Goal: Task Accomplishment & Management: Manage account settings

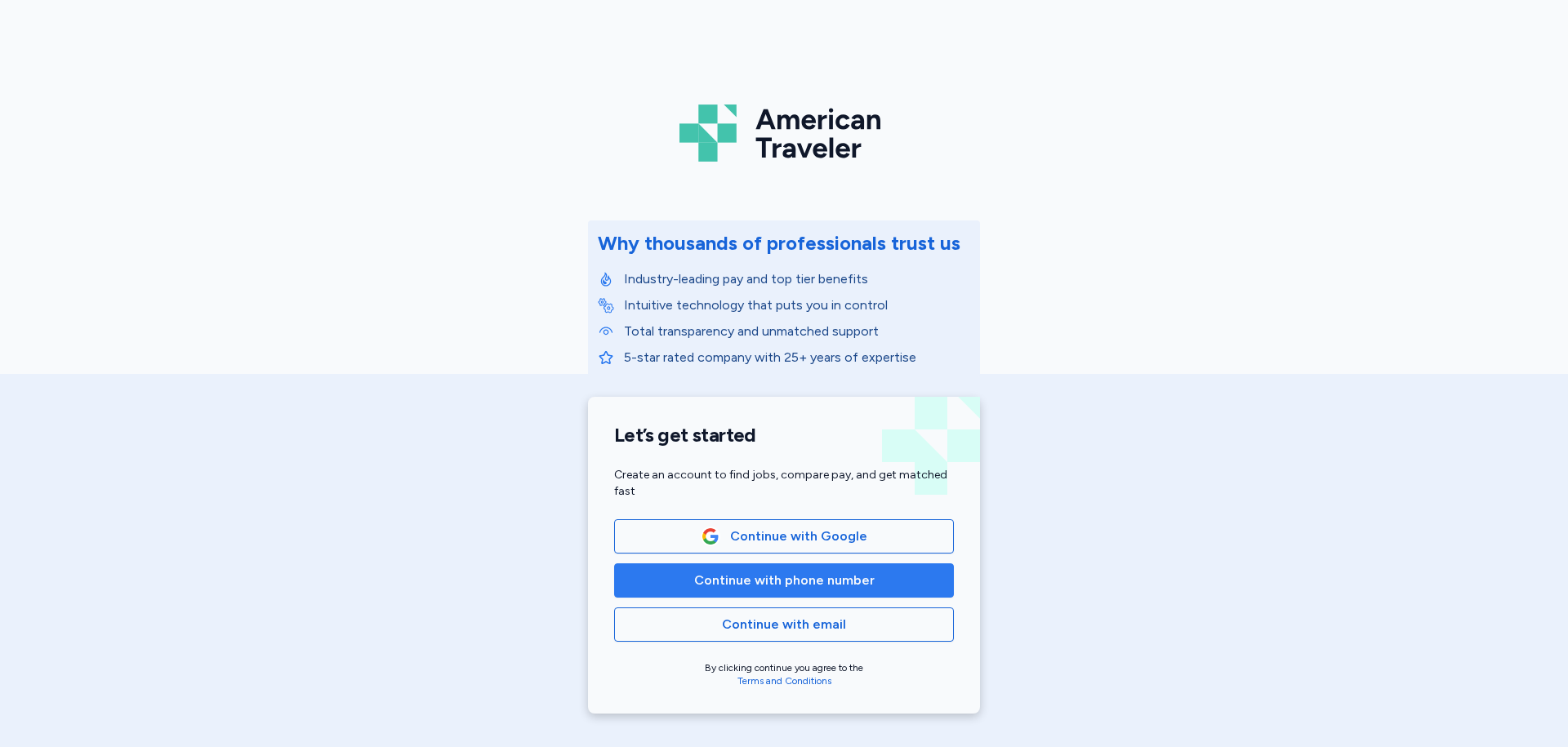
click at [793, 585] on span "Continue with phone number" at bounding box center [784, 580] width 181 height 20
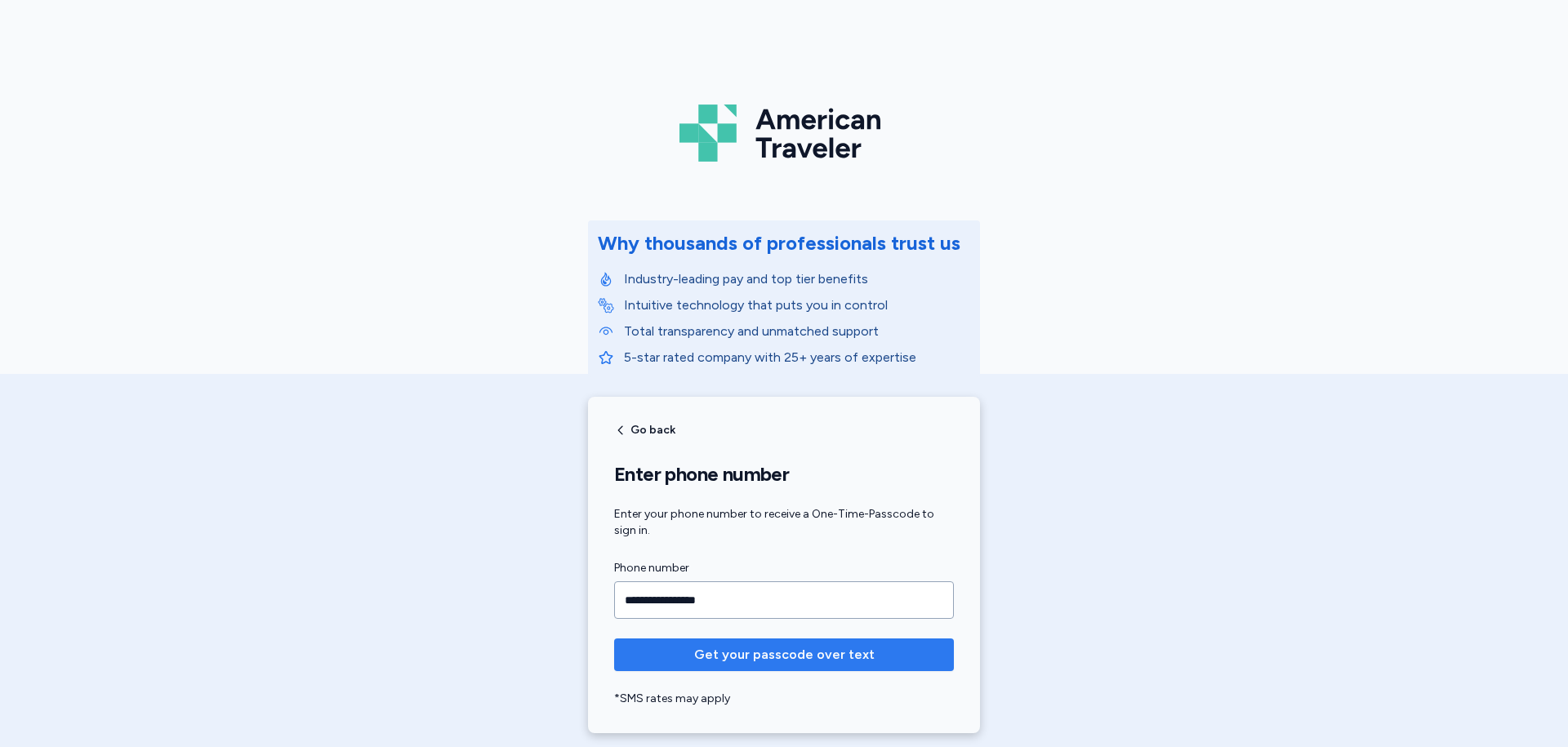
type input "**********"
click at [772, 654] on span "Get your passcode over text" at bounding box center [784, 654] width 181 height 20
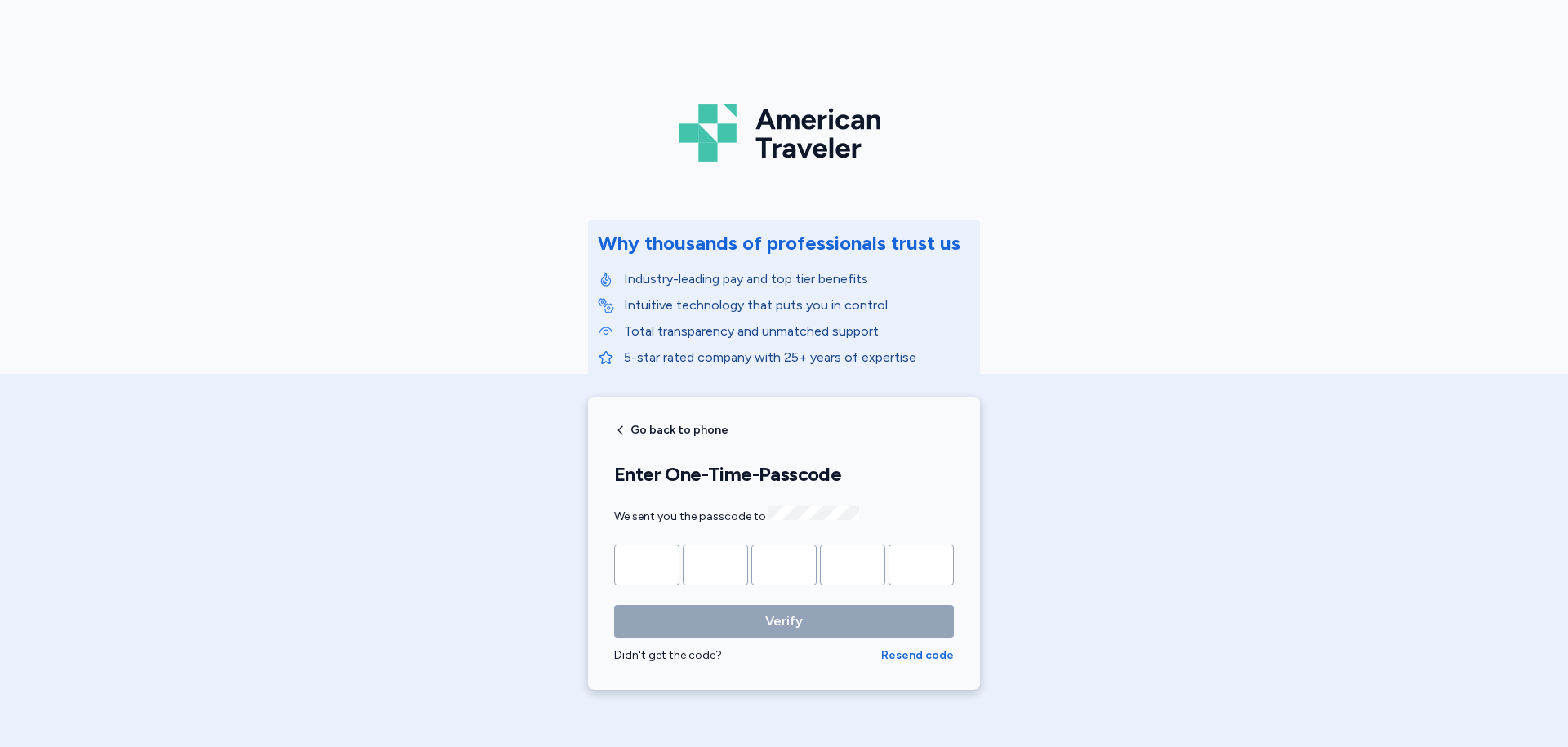
type input "*"
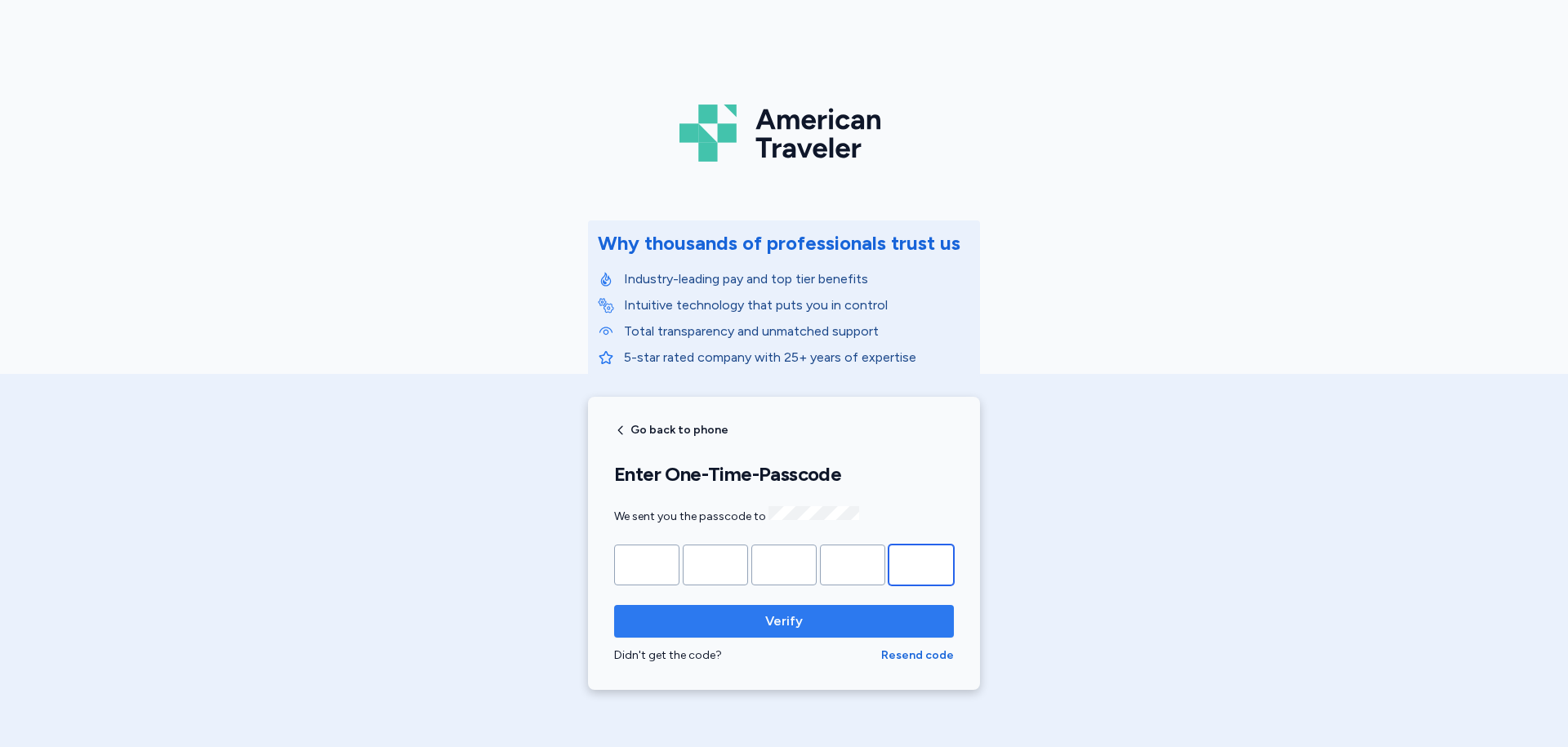
type input "*"
click at [796, 621] on span "Verify" at bounding box center [784, 621] width 314 height 20
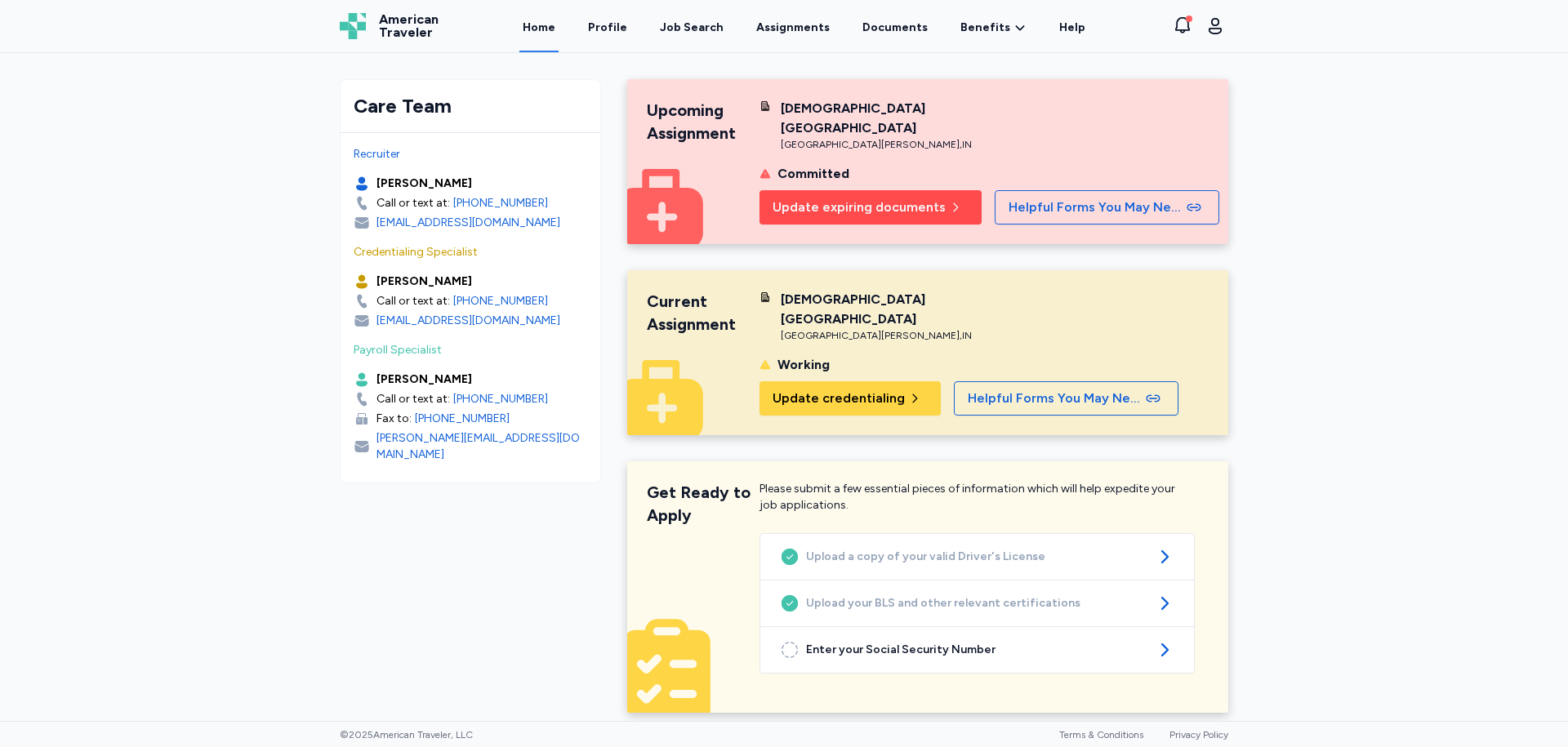
click at [896, 198] on span "Update expiring documents" at bounding box center [859, 207] width 173 height 20
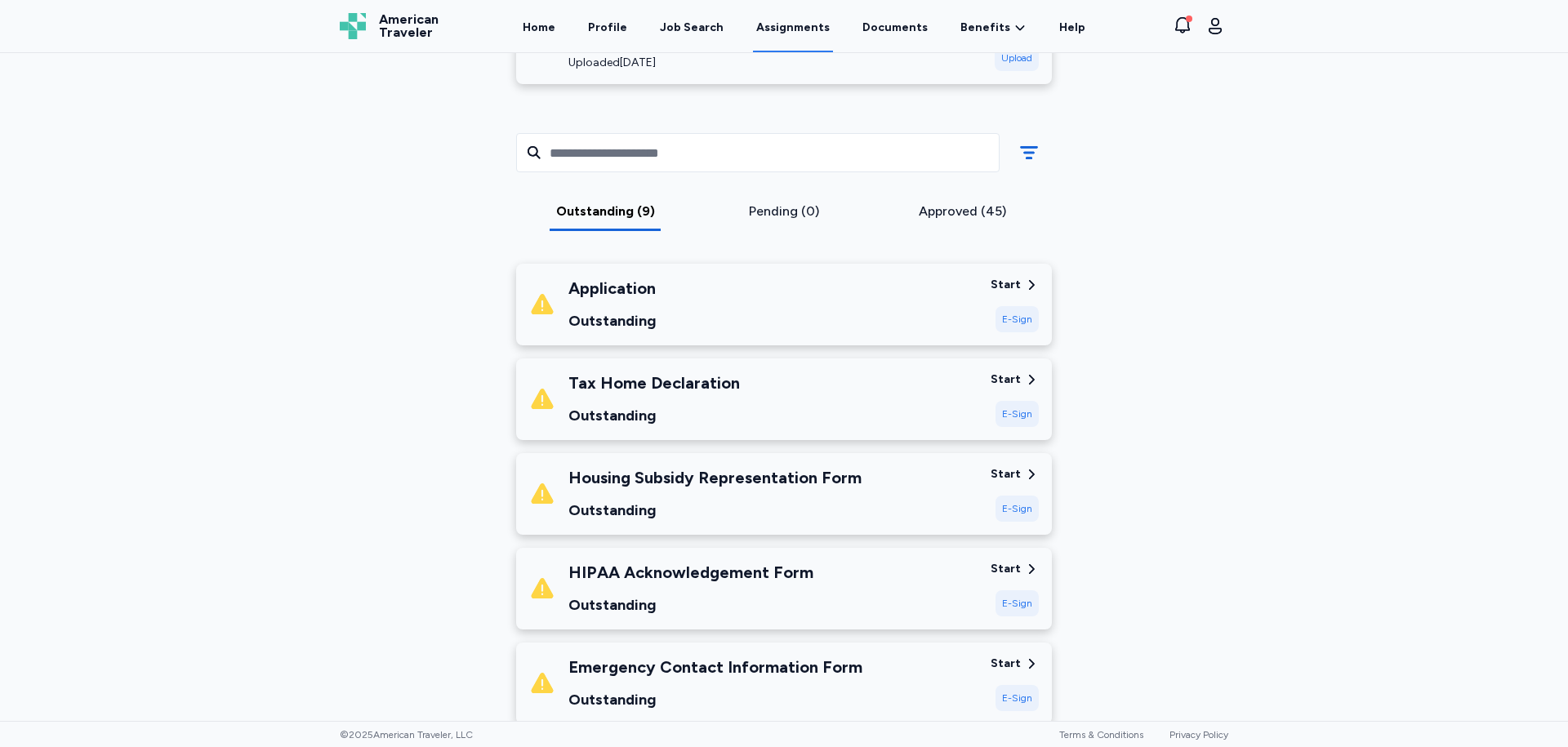
scroll to position [408, 0]
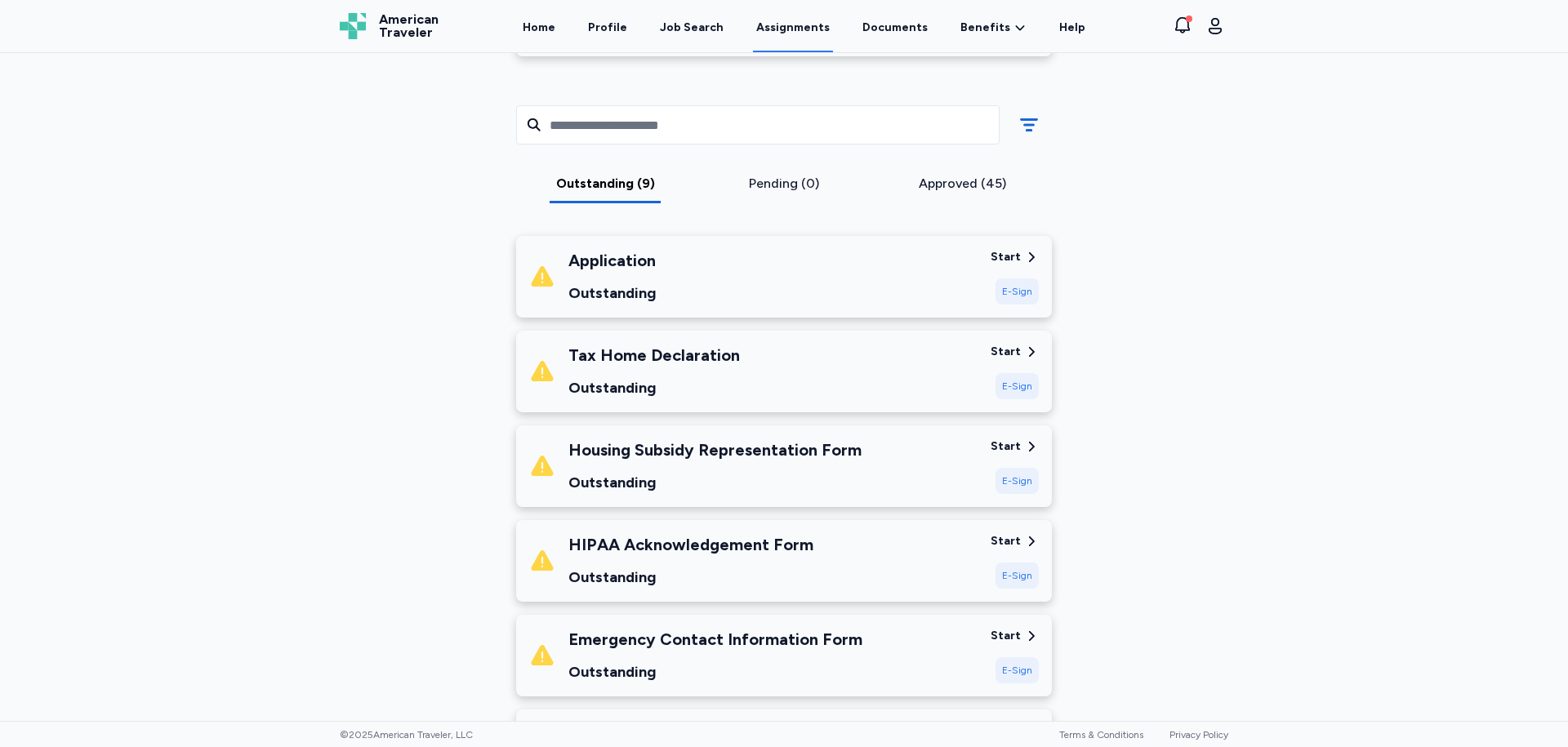
click at [1006, 385] on div "E-Sign" at bounding box center [1017, 387] width 43 height 26
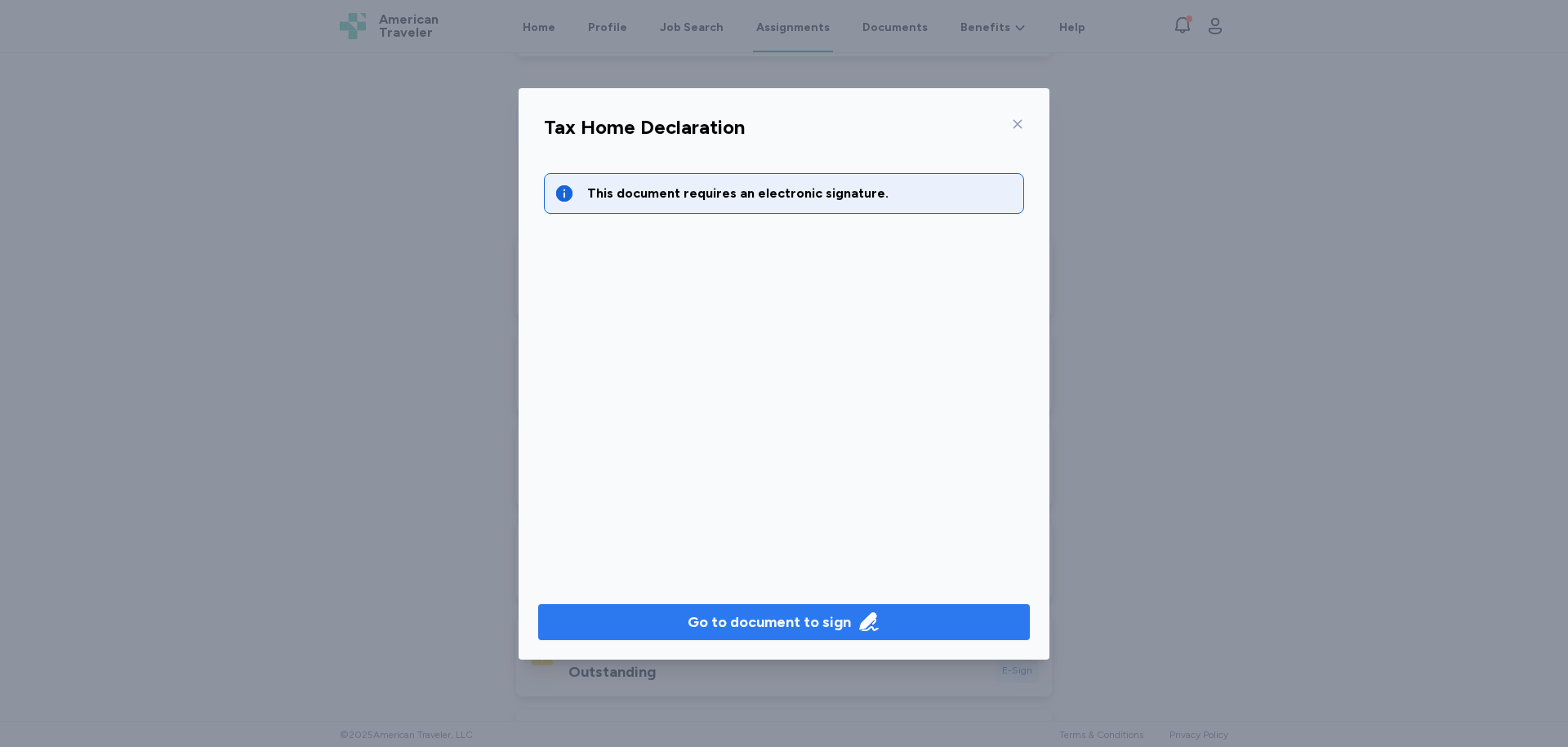
click at [805, 619] on div "Go to document to sign" at bounding box center [769, 622] width 163 height 22
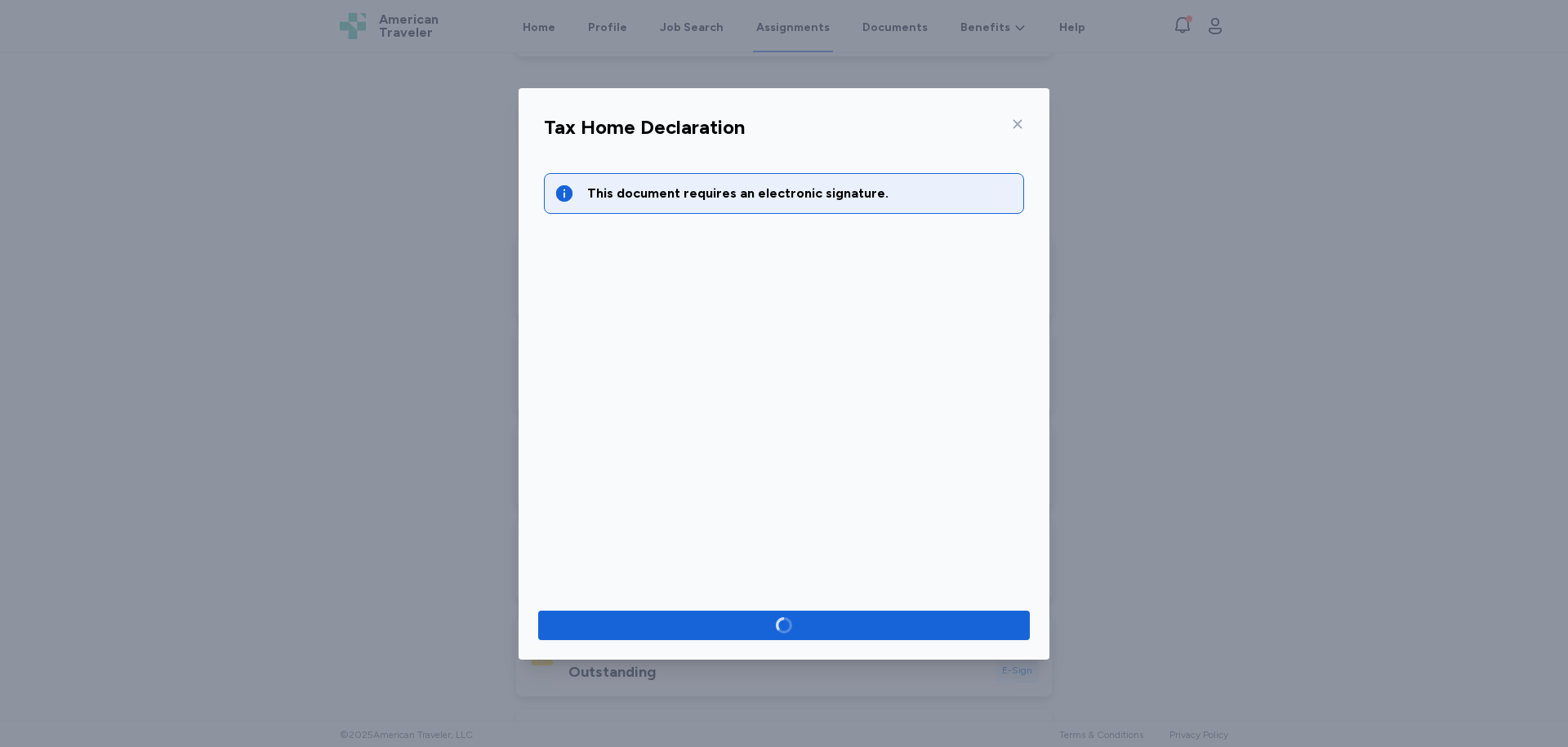
click at [1018, 123] on icon at bounding box center [1018, 124] width 13 height 13
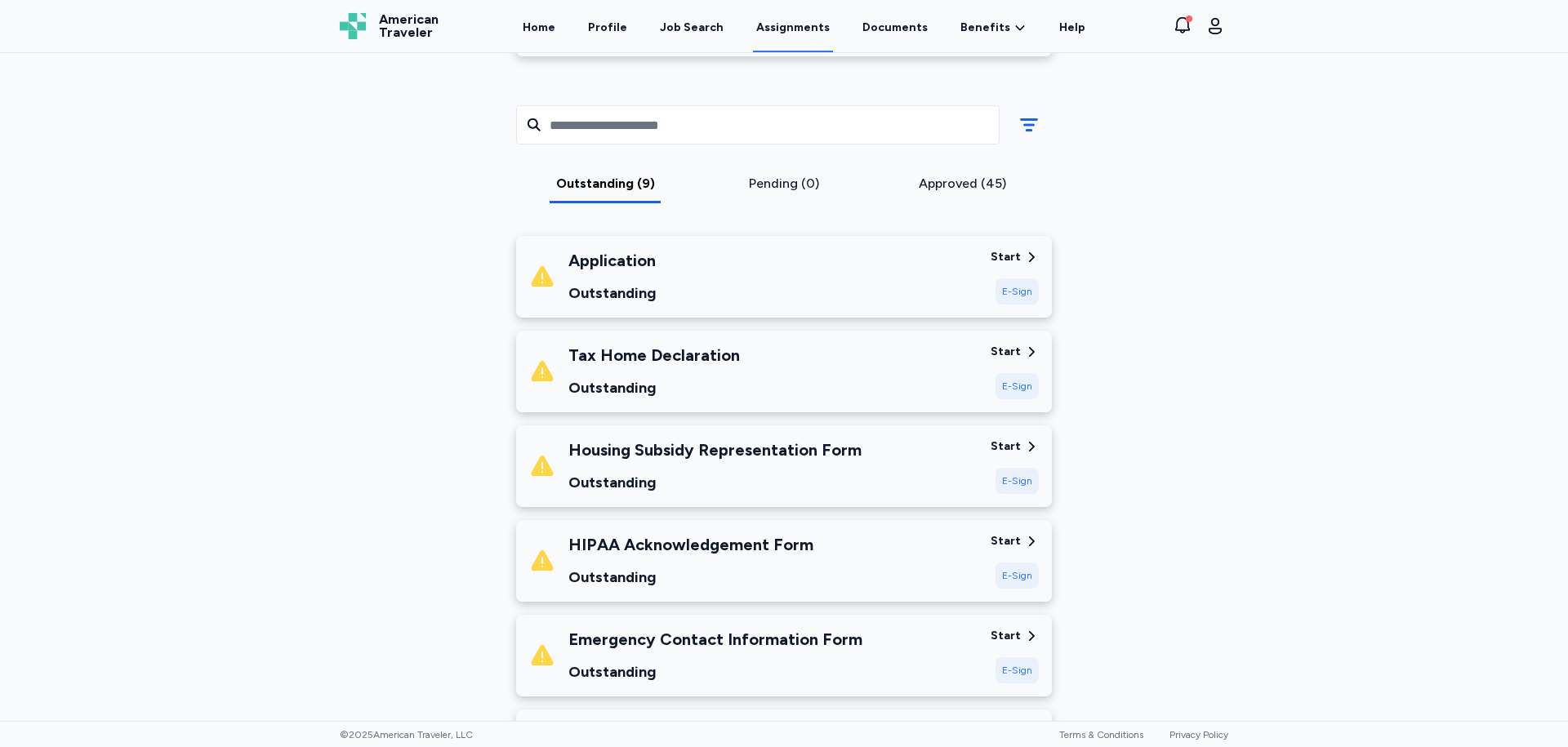
click at [1007, 573] on div "E-Sign" at bounding box center [1017, 576] width 43 height 26
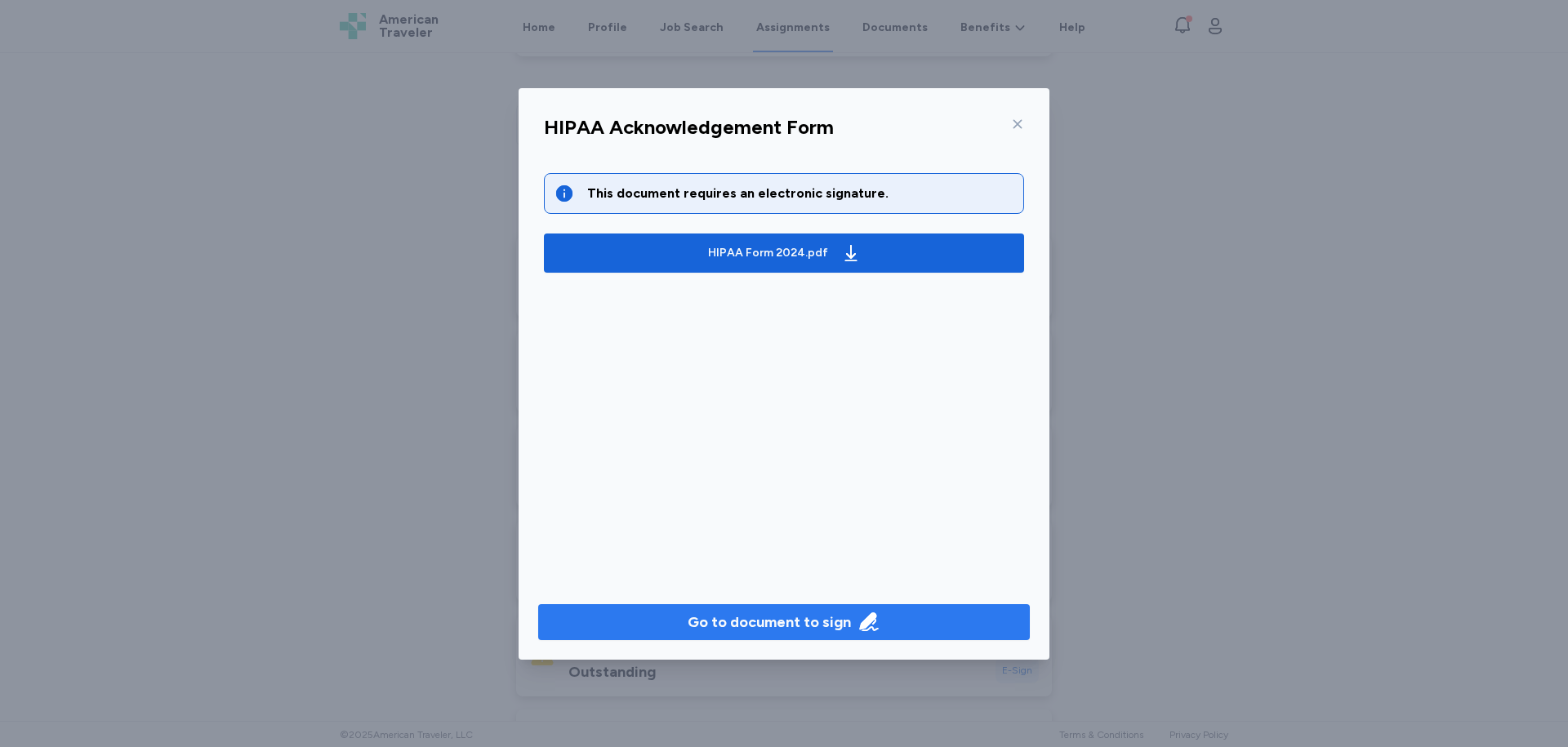
click at [831, 609] on button "Go to document to sign" at bounding box center [784, 622] width 492 height 36
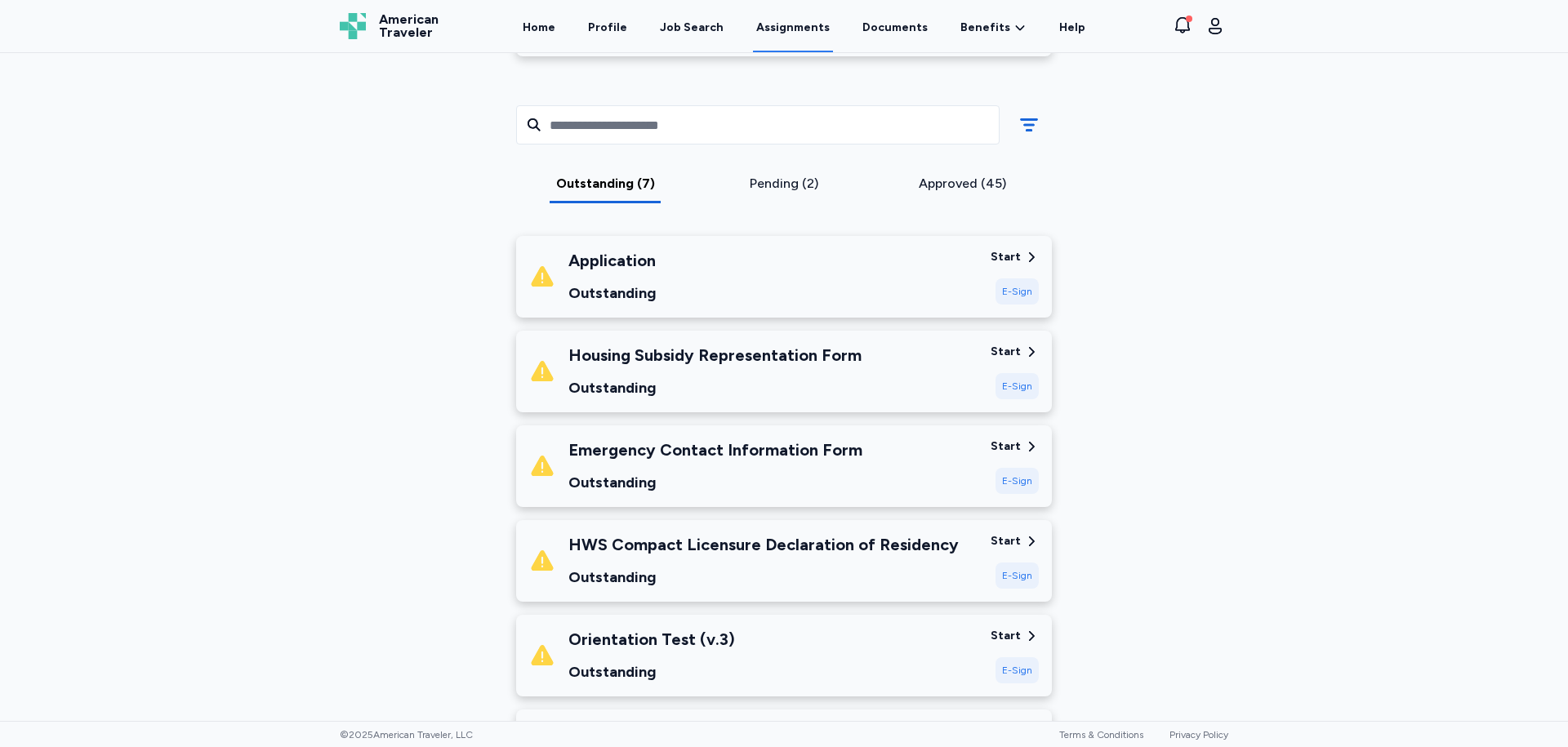
click at [1021, 481] on div "E-Sign" at bounding box center [1017, 481] width 43 height 26
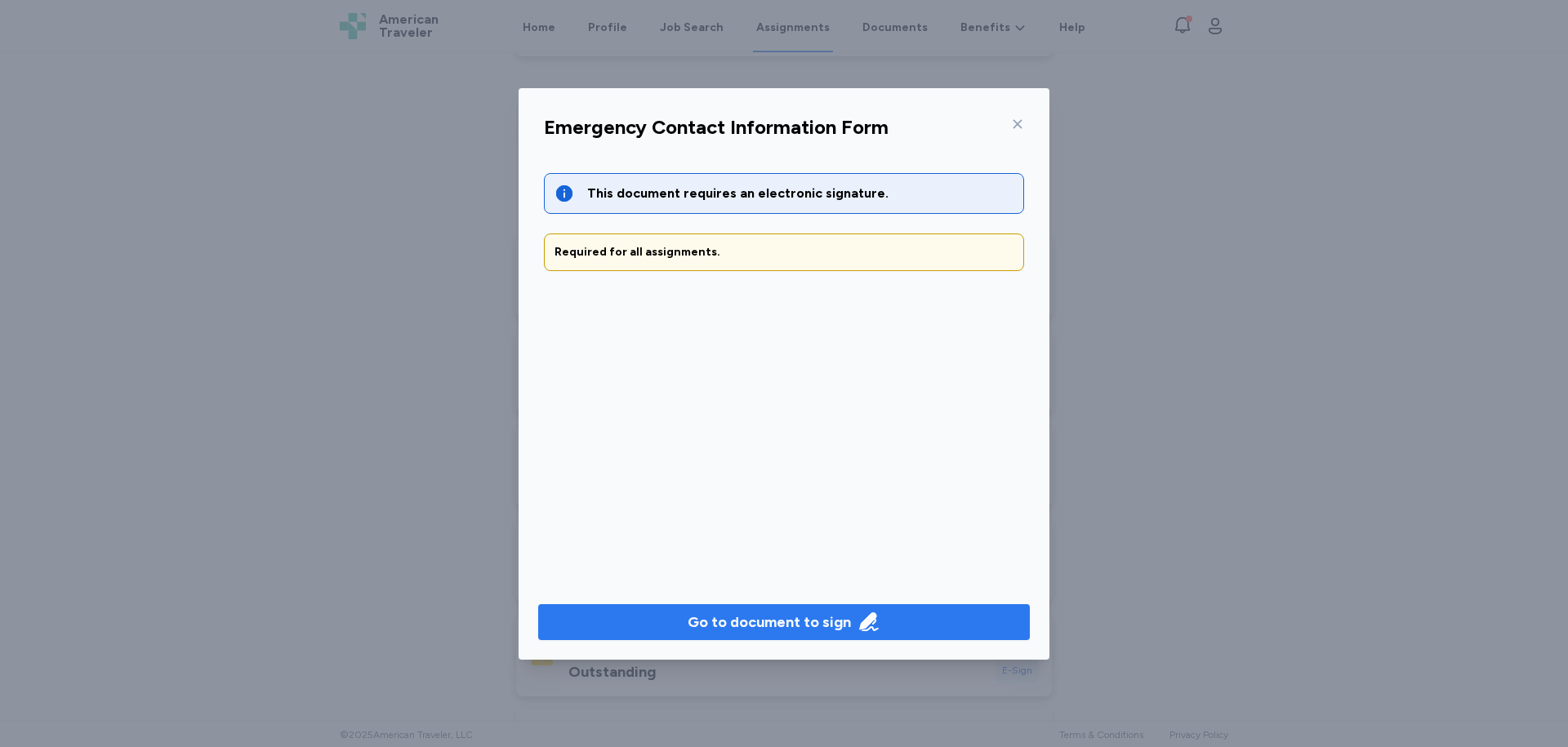
click at [852, 634] on button "Go to document to sign" at bounding box center [784, 622] width 492 height 36
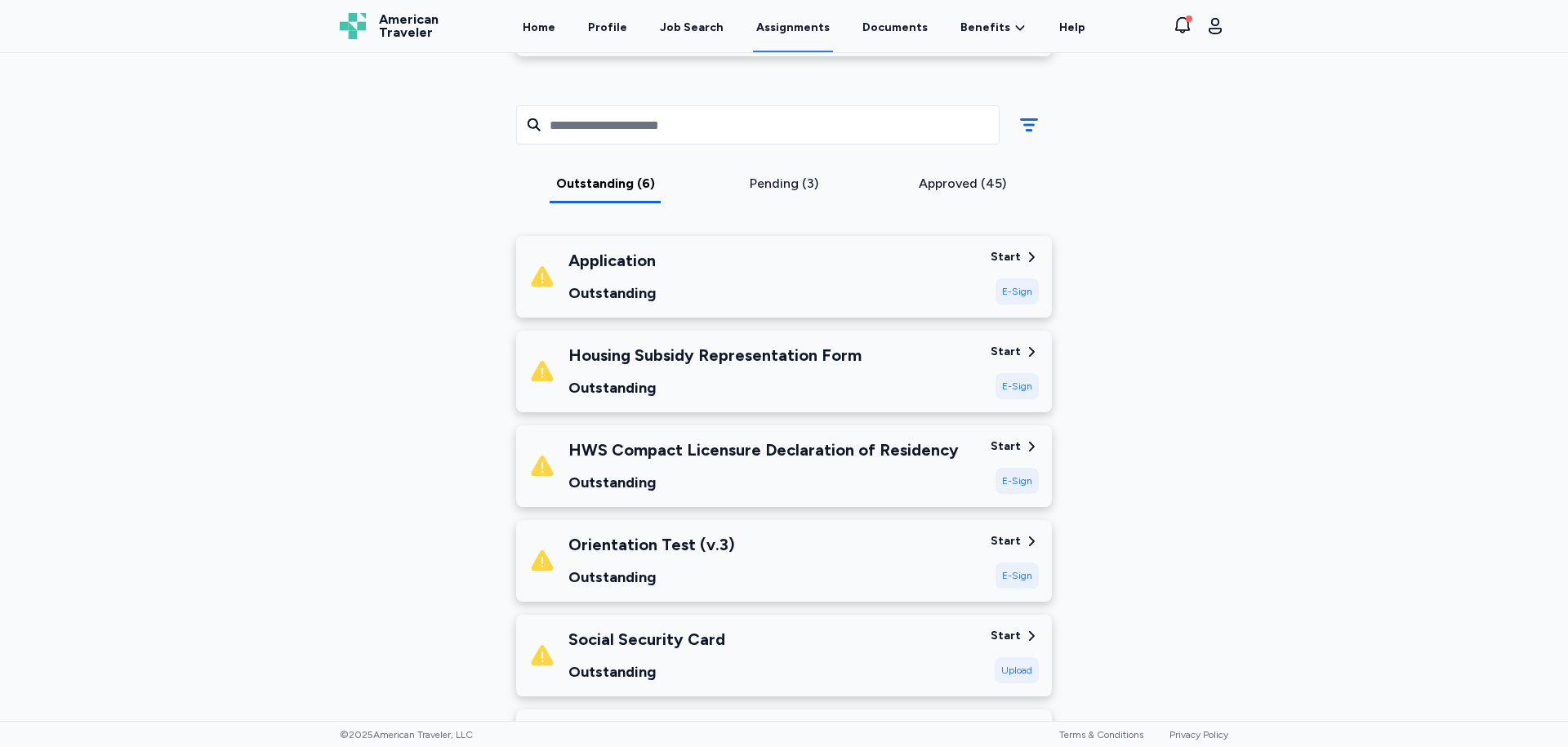
click at [1023, 483] on div "E-Sign" at bounding box center [1017, 481] width 43 height 26
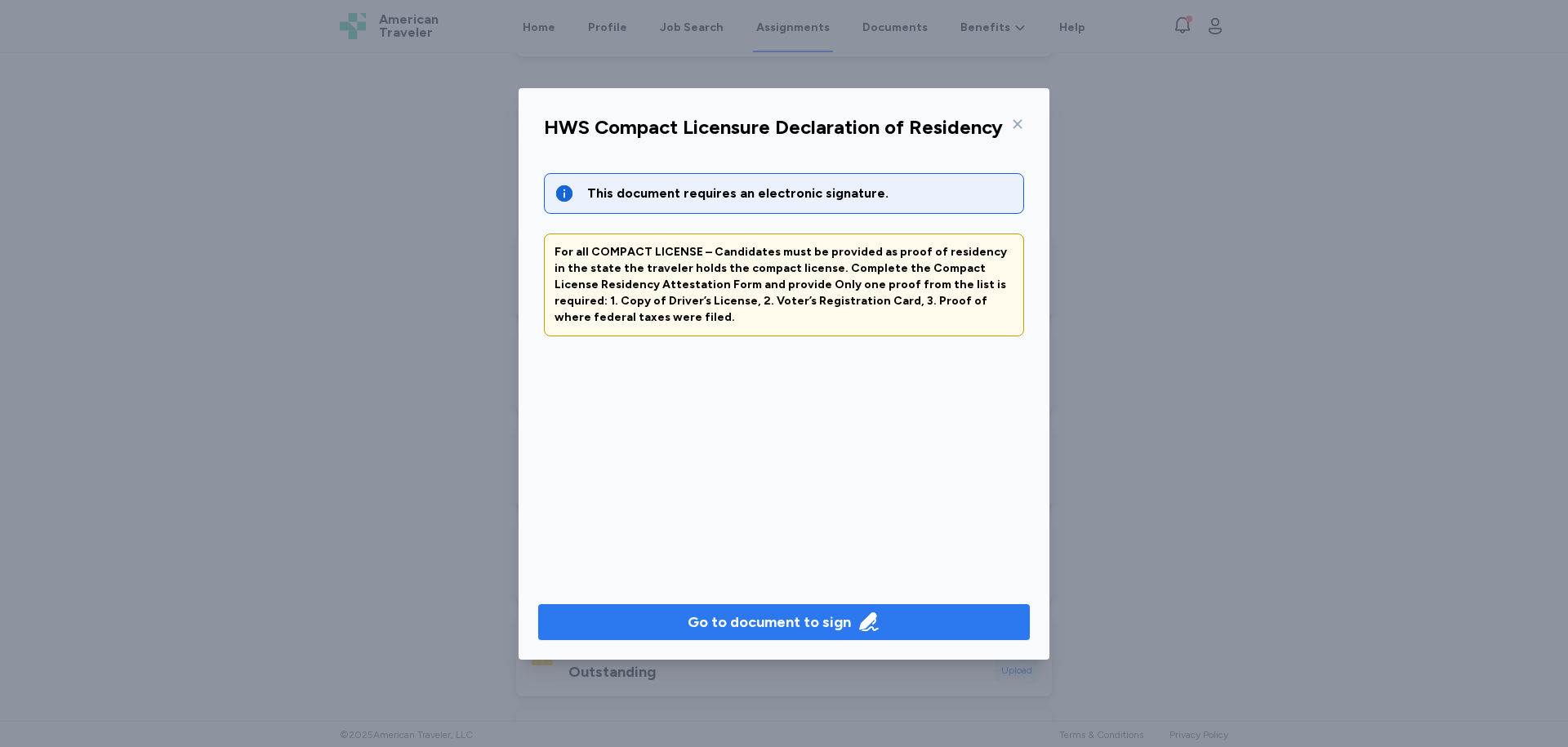
click at [844, 633] on div "Go to document to sign" at bounding box center [769, 622] width 163 height 22
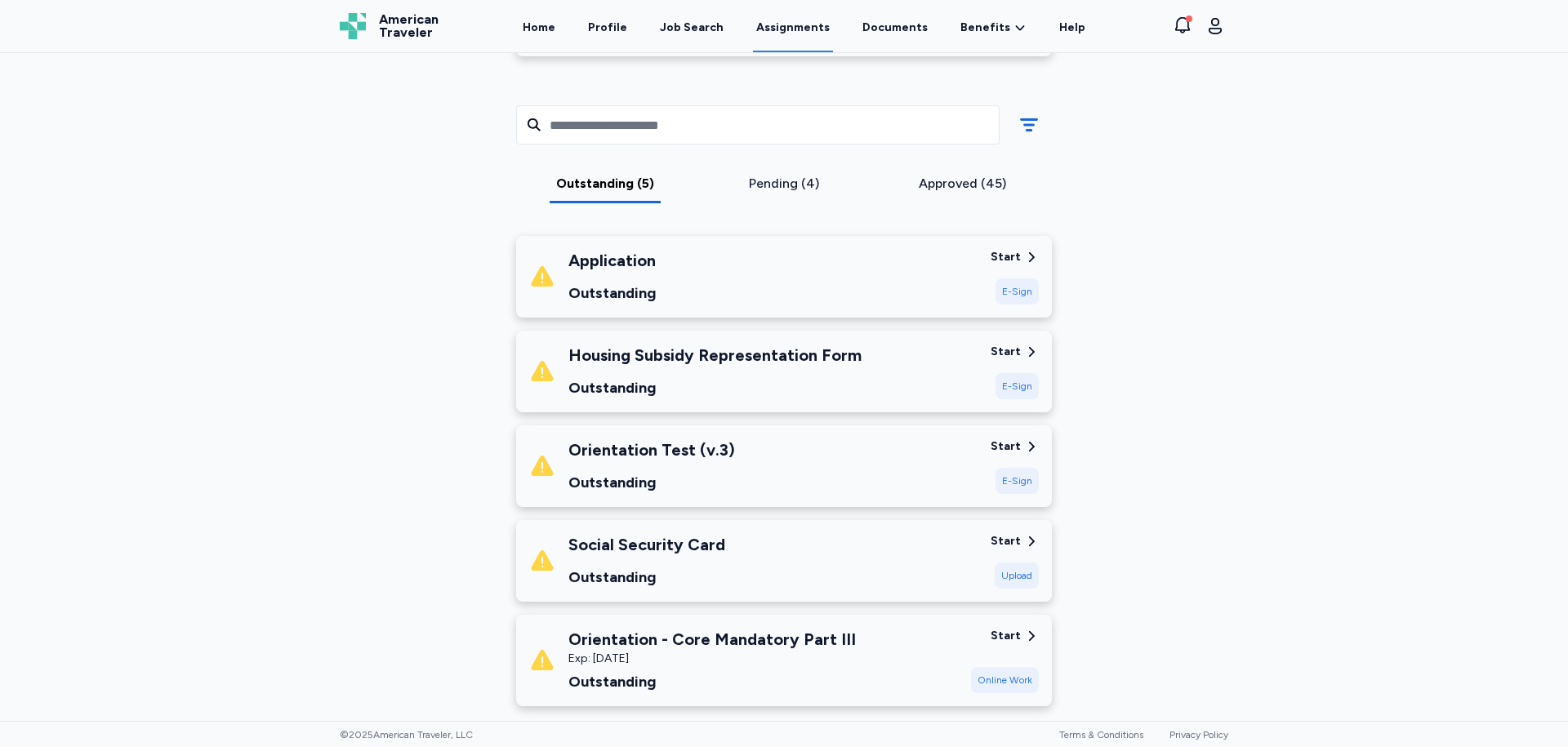
click at [1012, 382] on div "E-Sign" at bounding box center [1017, 387] width 43 height 26
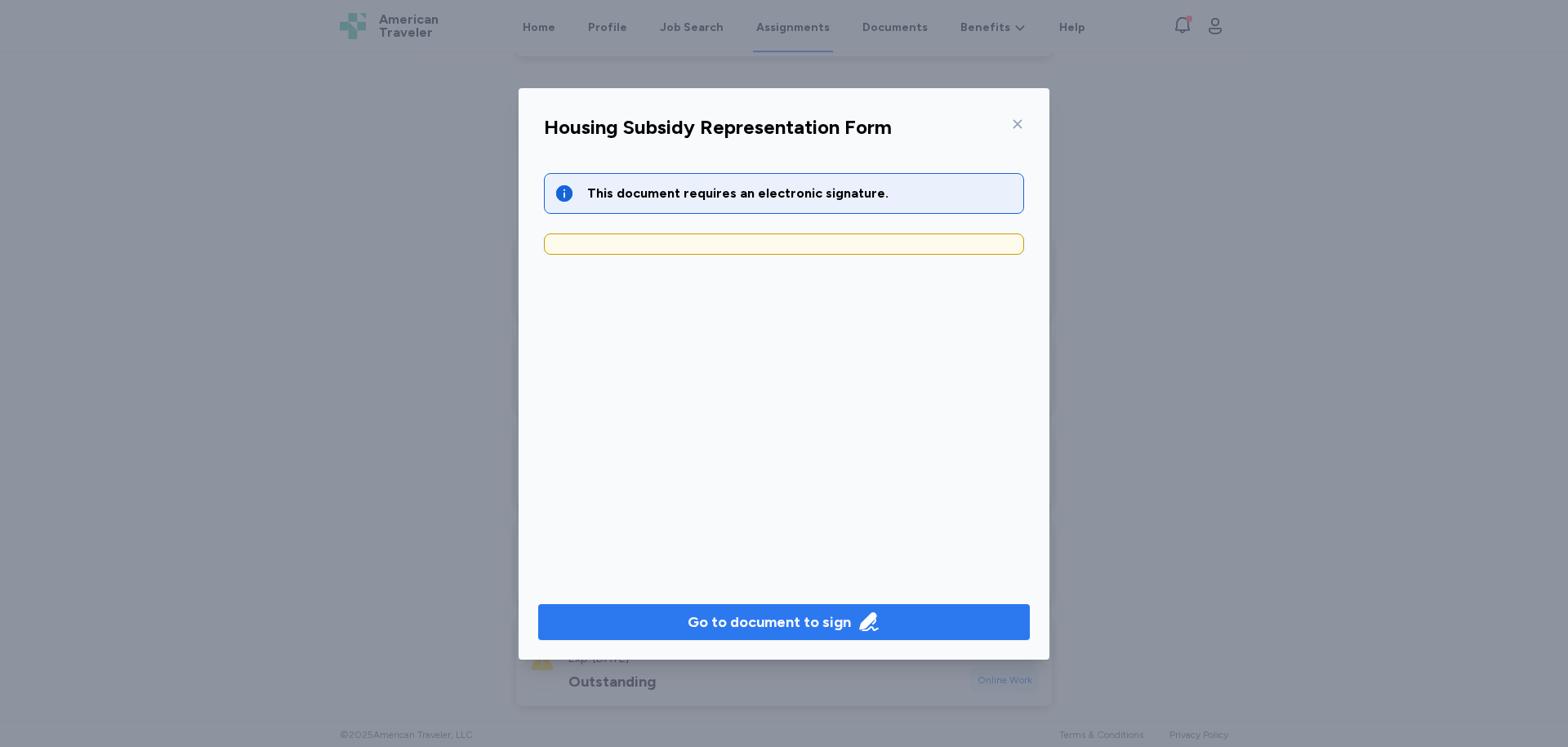
click at [793, 632] on div "Go to document to sign" at bounding box center [769, 622] width 163 height 22
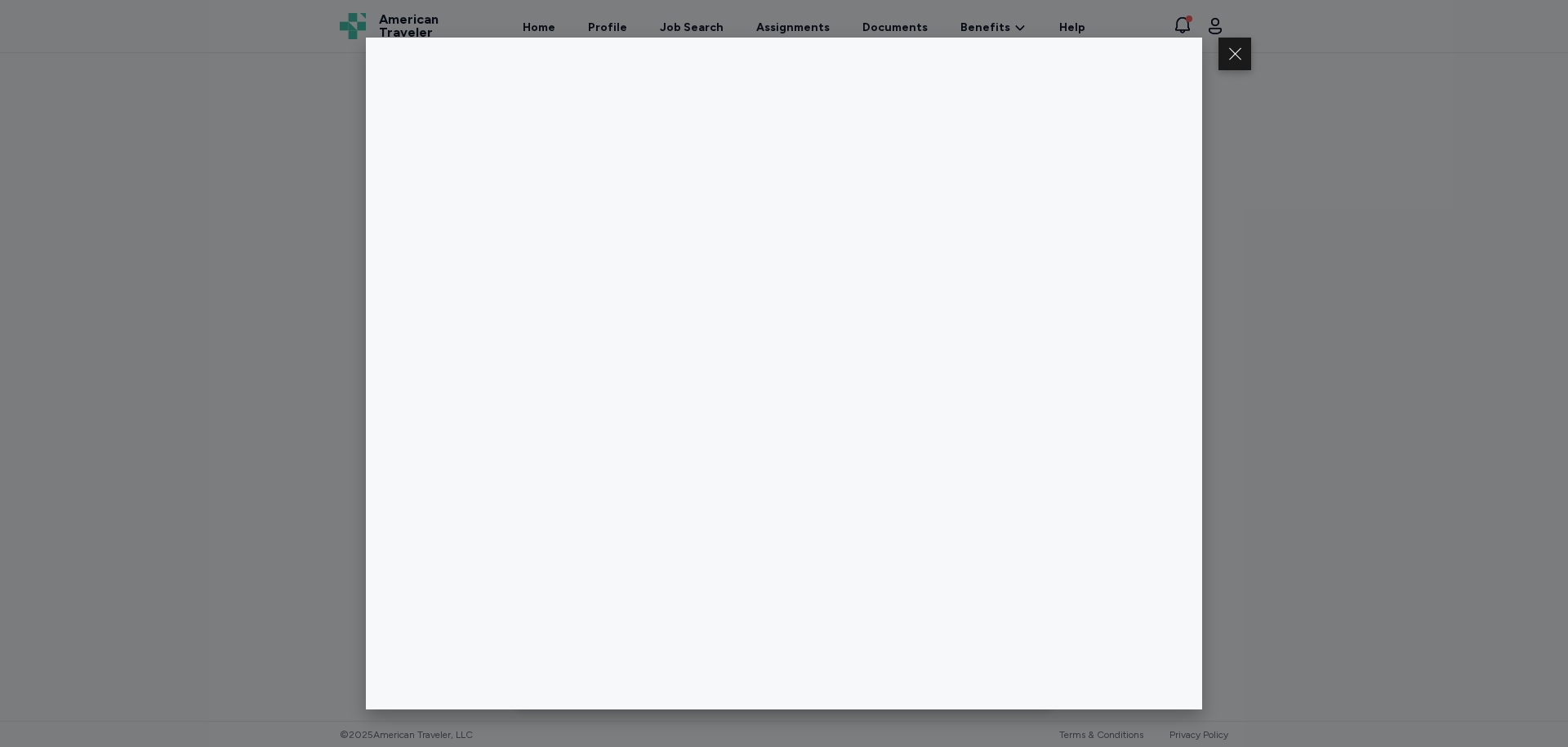
click at [1423, 427] on div at bounding box center [784, 374] width 1568 height 747
drag, startPoint x: 1320, startPoint y: 435, endPoint x: 1315, endPoint y: 418, distance: 17.7
click at [1323, 432] on div at bounding box center [784, 374] width 1568 height 747
click at [1235, 53] on button at bounding box center [1235, 53] width 33 height 33
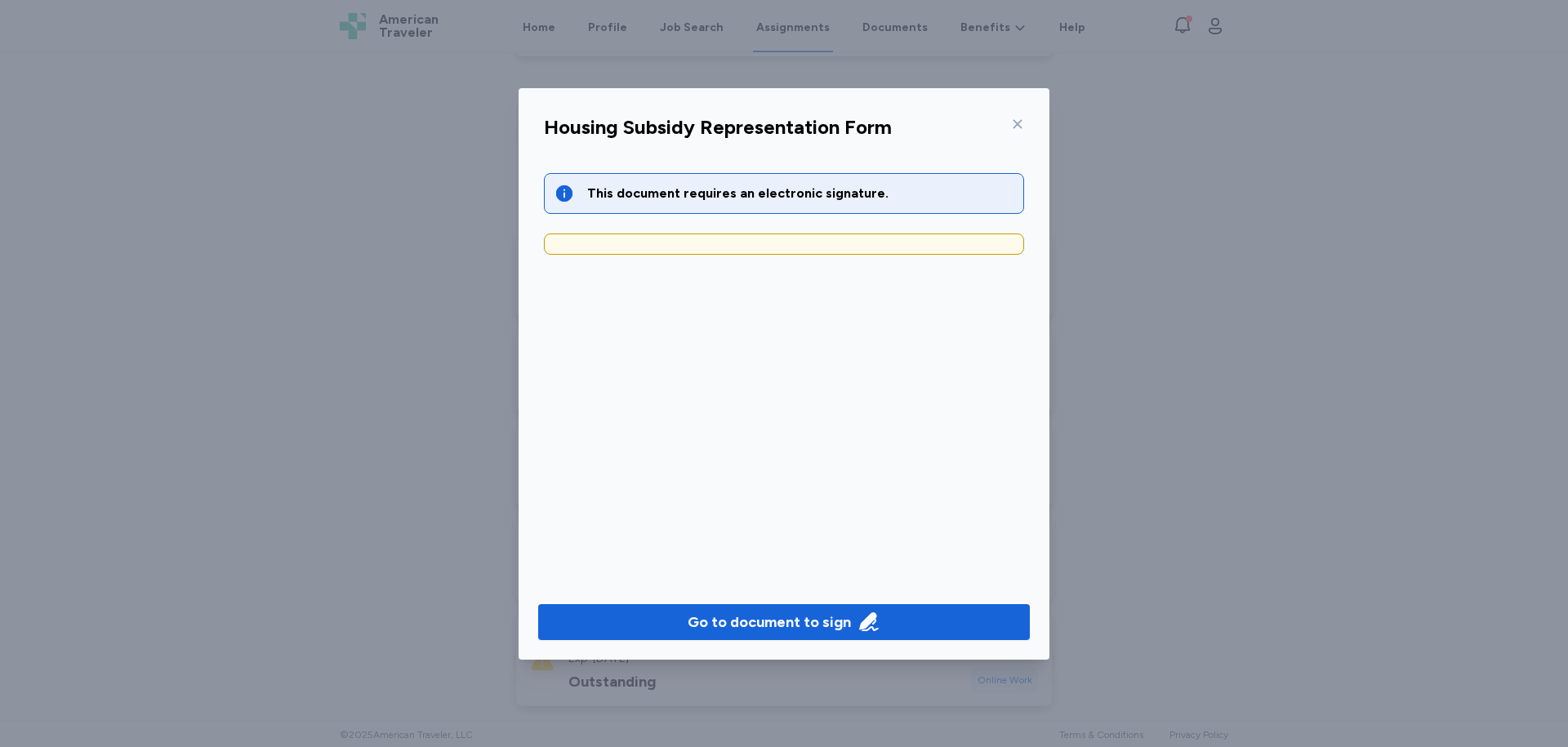
click at [1026, 121] on div "Housing Subsidy Representation Form" at bounding box center [784, 132] width 507 height 42
click at [1018, 124] on icon at bounding box center [1018, 124] width 9 height 9
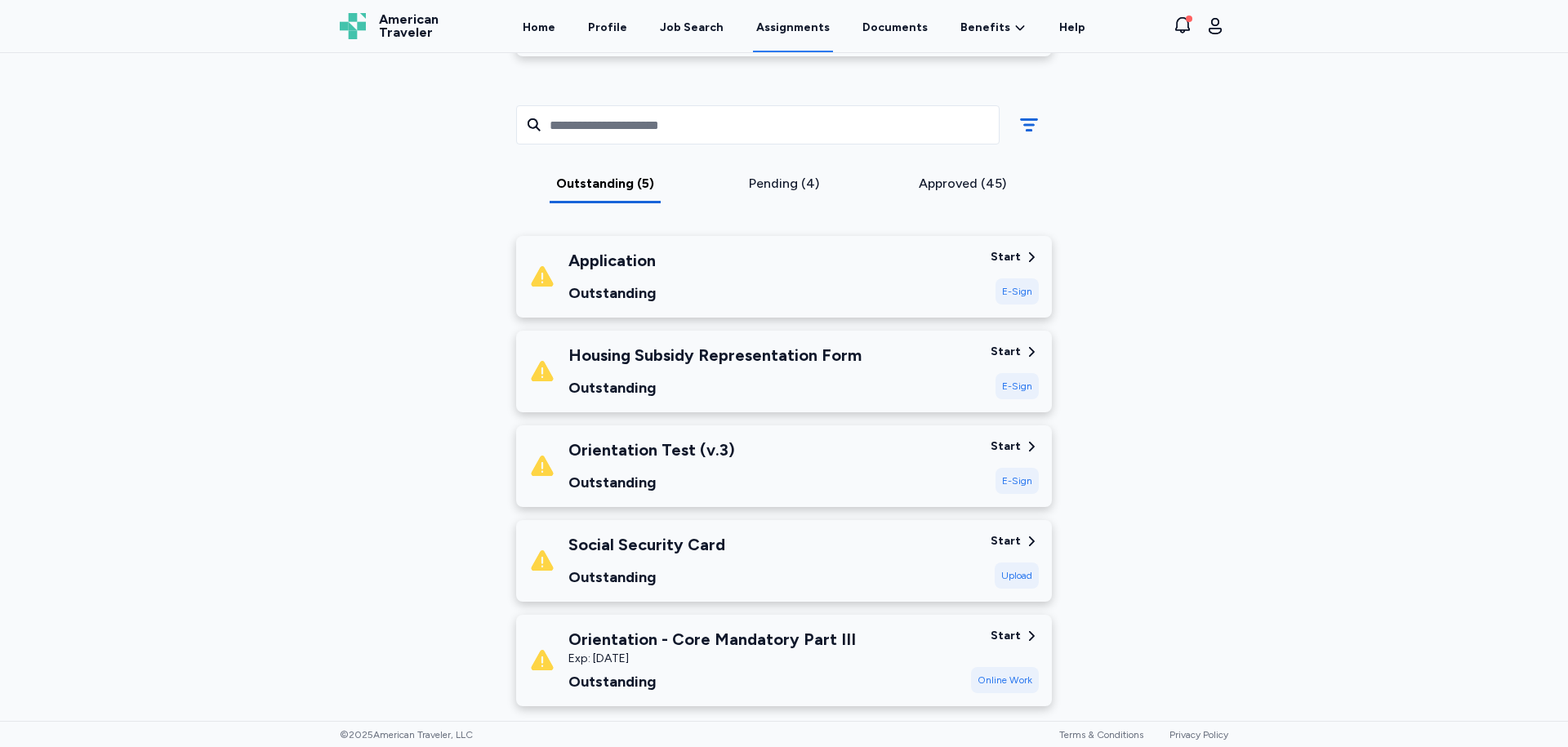
click at [1015, 292] on div "E-Sign" at bounding box center [1017, 291] width 43 height 26
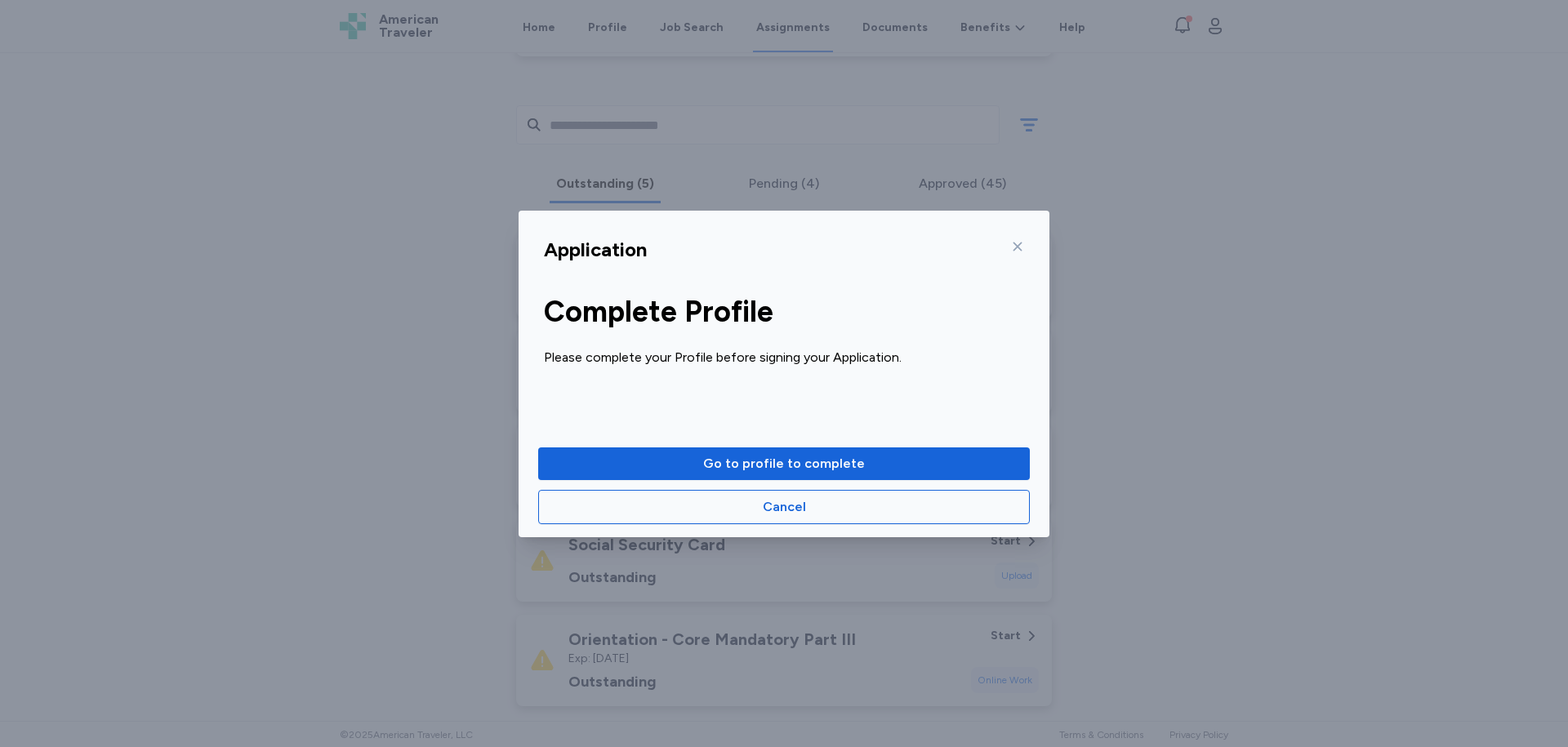
click at [1022, 244] on icon at bounding box center [1018, 246] width 13 height 13
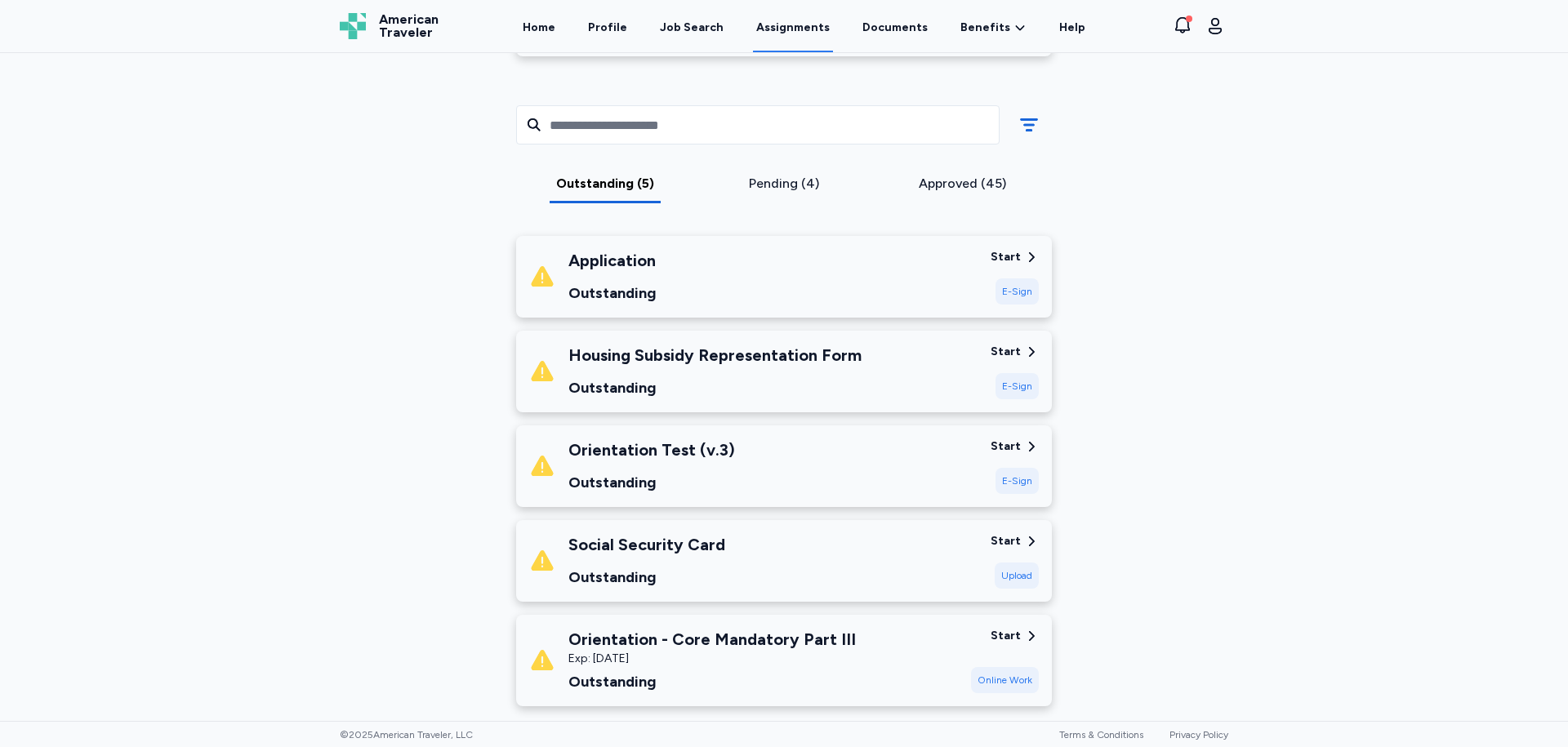
click at [1013, 293] on div "E-Sign" at bounding box center [1017, 291] width 43 height 26
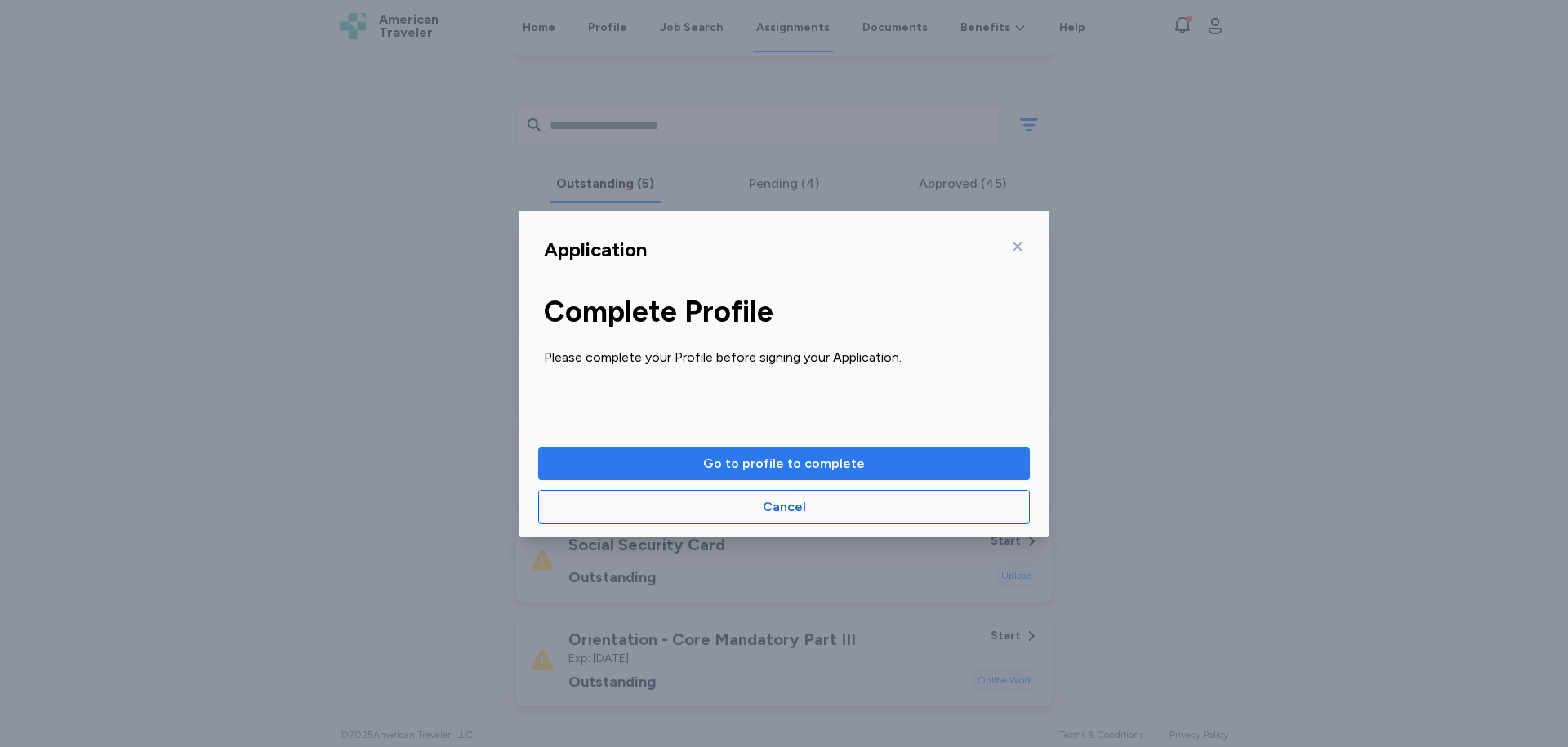
click at [841, 469] on span "Go to profile to complete" at bounding box center [784, 463] width 162 height 20
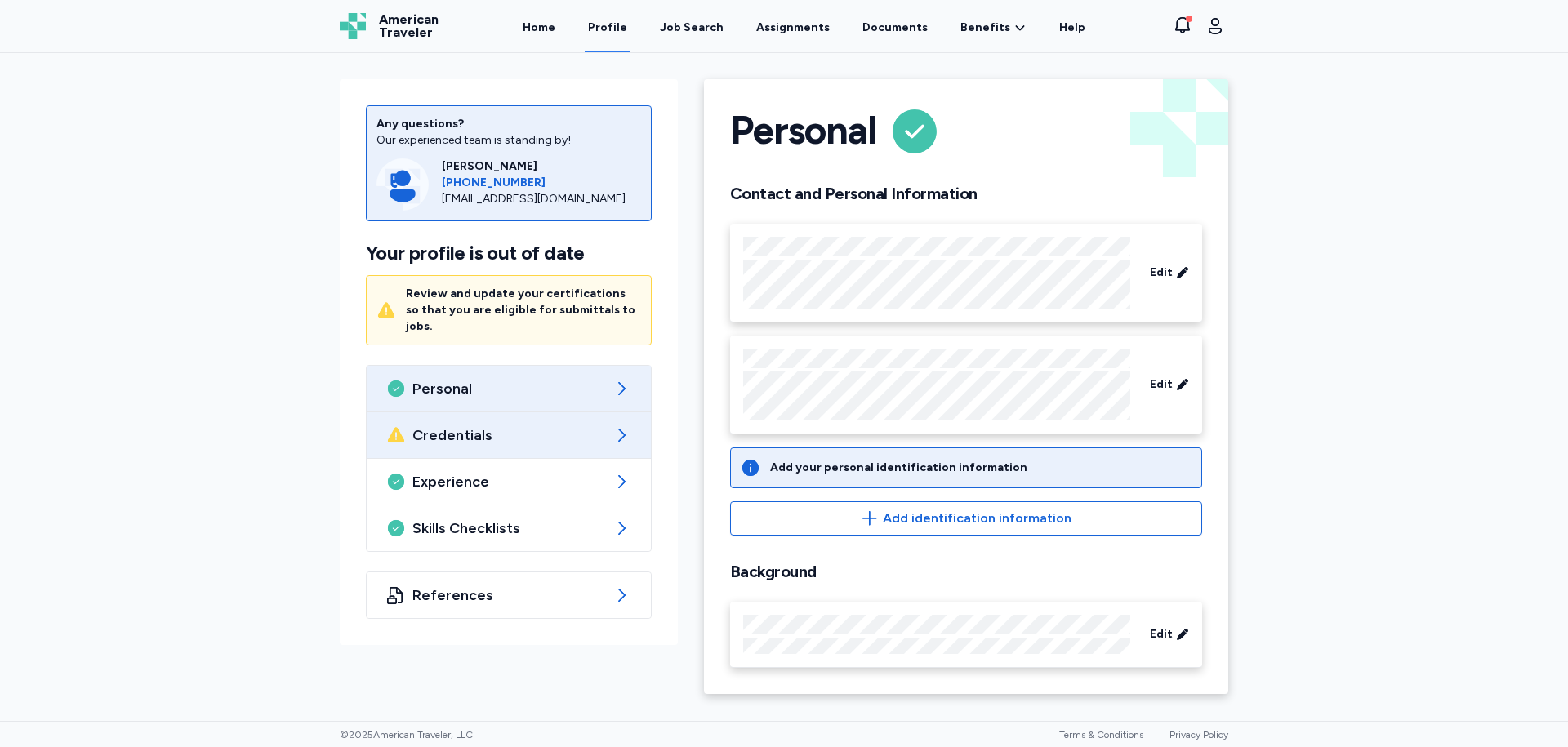
click at [528, 425] on span "Credentials" at bounding box center [509, 434] width 193 height 20
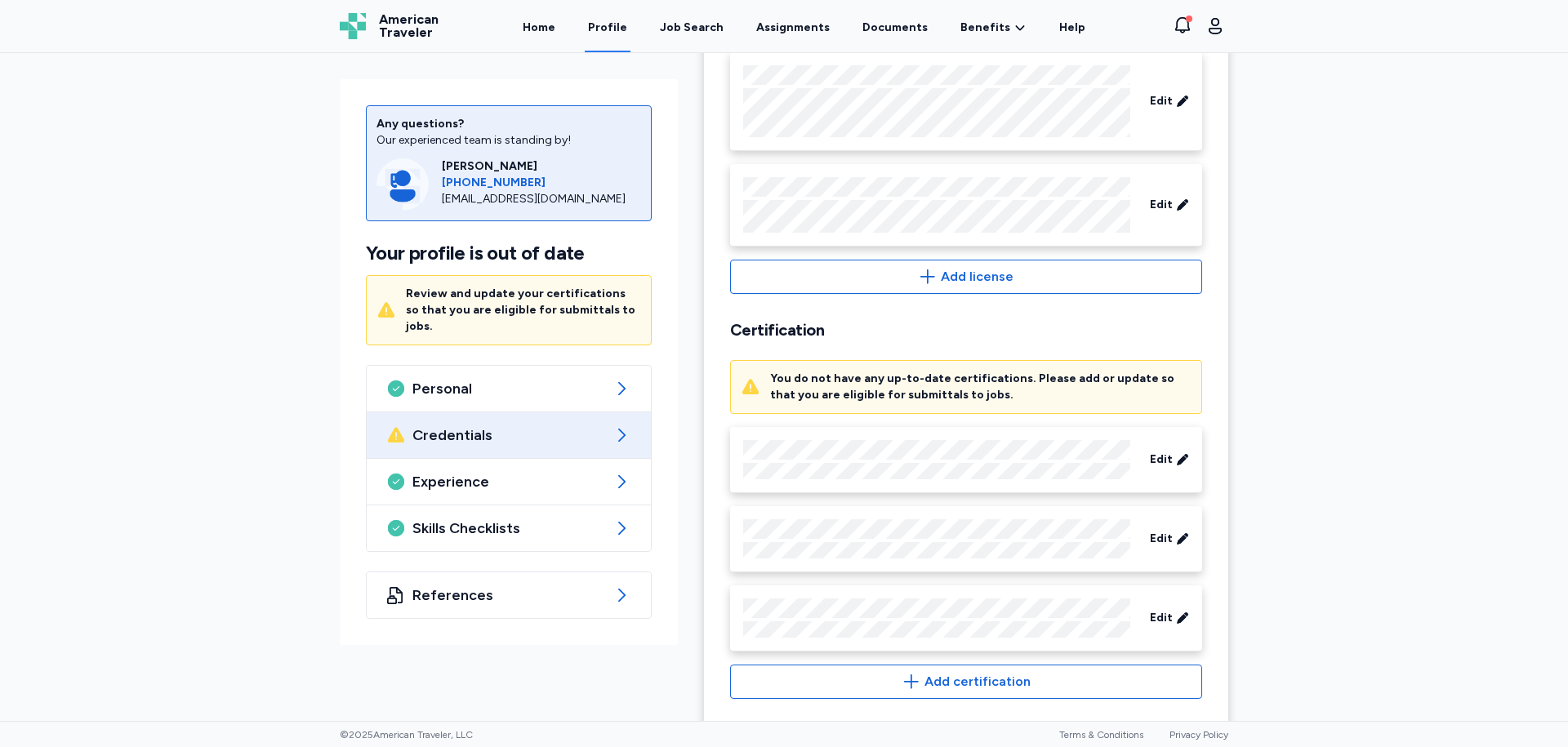
scroll to position [774, 0]
